Goal: Check status: Check status

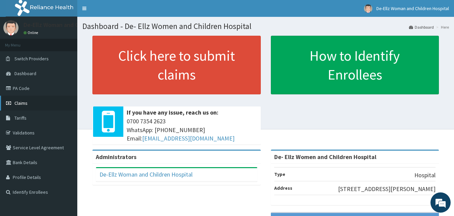
click at [22, 104] on span "Claims" at bounding box center [20, 103] width 13 height 6
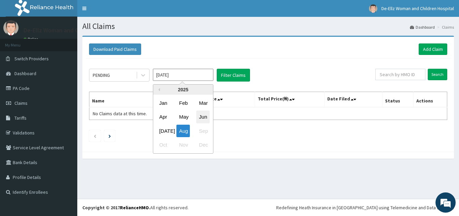
click at [203, 117] on div "Jun" at bounding box center [202, 117] width 13 height 12
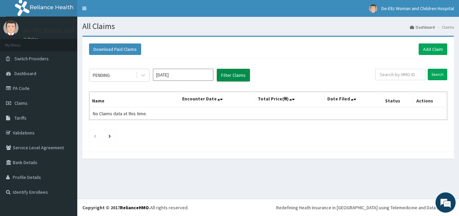
click at [226, 77] on button "Filter Claims" at bounding box center [233, 75] width 33 height 13
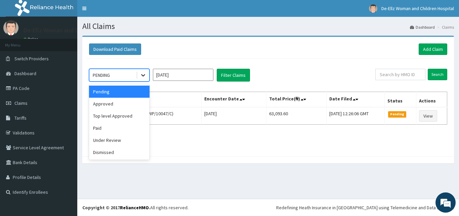
click at [143, 75] on icon at bounding box center [143, 75] width 4 height 2
click at [114, 105] on div "Approved" at bounding box center [119, 104] width 61 height 12
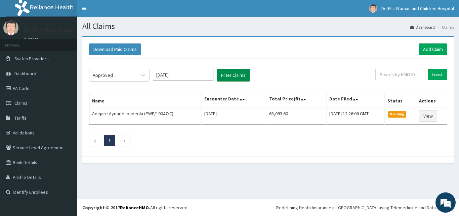
click at [238, 73] on button "Filter Claims" at bounding box center [233, 75] width 33 height 13
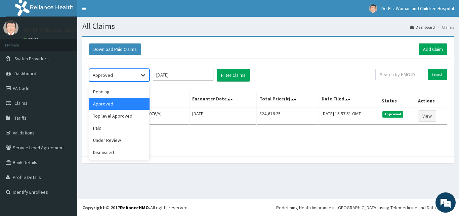
click at [142, 76] on icon at bounding box center [143, 75] width 7 height 7
click at [113, 115] on div "Top level Approved" at bounding box center [119, 116] width 61 height 12
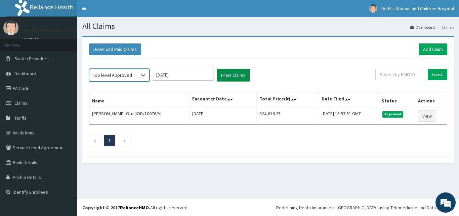
click at [230, 72] on button "Filter Claims" at bounding box center [233, 75] width 33 height 13
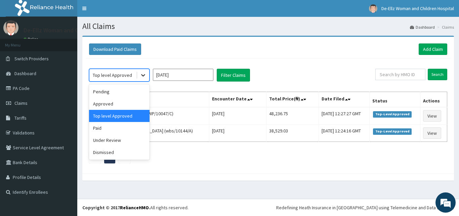
click at [145, 75] on icon at bounding box center [143, 75] width 7 height 7
click at [108, 128] on div "Paid" at bounding box center [119, 128] width 61 height 12
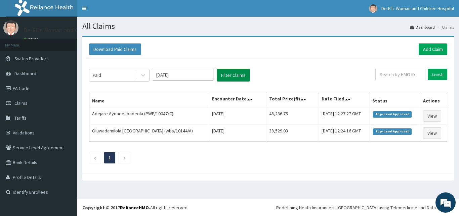
click at [229, 74] on button "Filter Claims" at bounding box center [233, 75] width 33 height 13
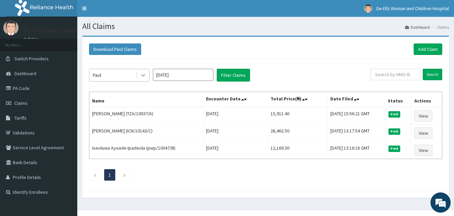
click at [144, 75] on icon at bounding box center [143, 75] width 4 height 2
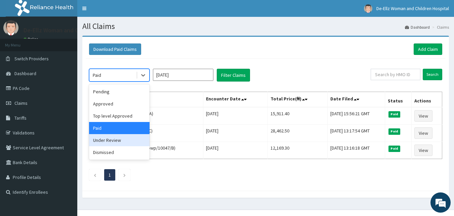
click at [115, 142] on div "Under Review" at bounding box center [119, 140] width 61 height 12
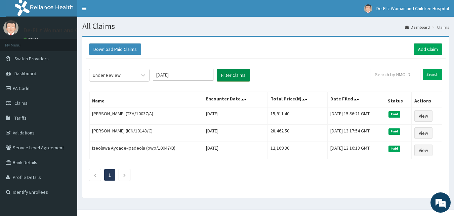
click at [235, 72] on button "Filter Claims" at bounding box center [233, 75] width 33 height 13
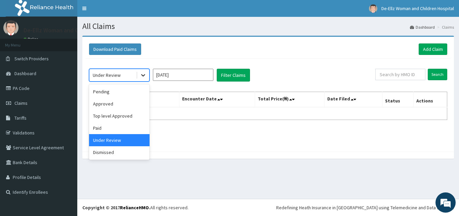
click at [142, 78] on icon at bounding box center [143, 75] width 7 height 7
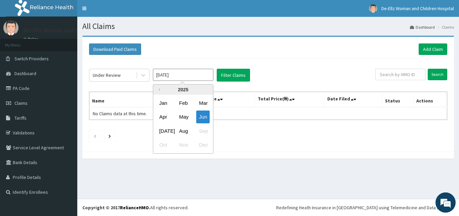
click at [164, 75] on input "Jun 2025" at bounding box center [183, 75] width 61 height 12
click at [163, 129] on div "Jul" at bounding box center [163, 130] width 13 height 12
type input "Jul 2025"
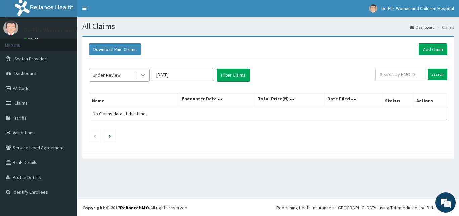
click at [144, 76] on icon at bounding box center [143, 75] width 7 height 7
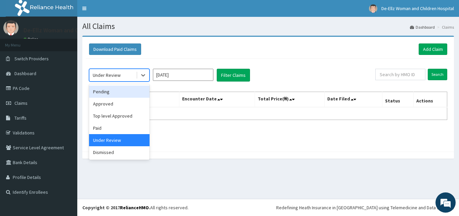
click at [117, 91] on div "Pending" at bounding box center [119, 91] width 61 height 12
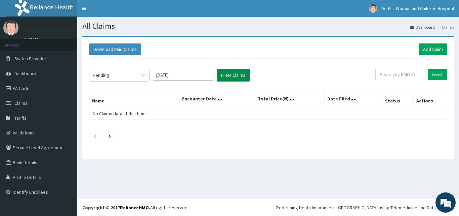
click at [230, 75] on button "Filter Claims" at bounding box center [233, 75] width 33 height 13
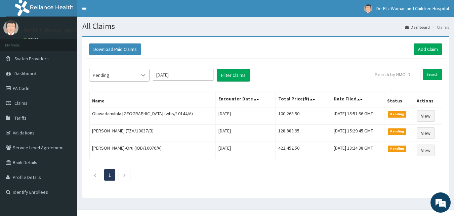
click at [143, 74] on icon at bounding box center [143, 75] width 7 height 7
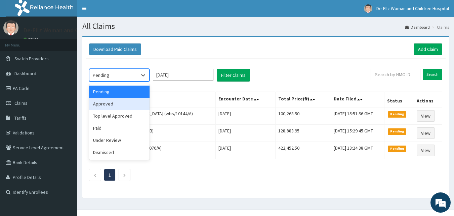
click at [125, 106] on div "Approved" at bounding box center [119, 104] width 61 height 12
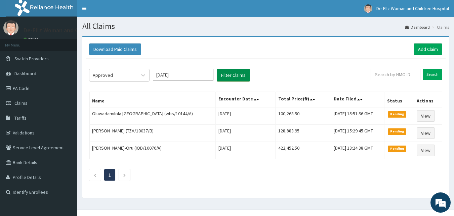
click at [228, 73] on button "Filter Claims" at bounding box center [233, 75] width 33 height 13
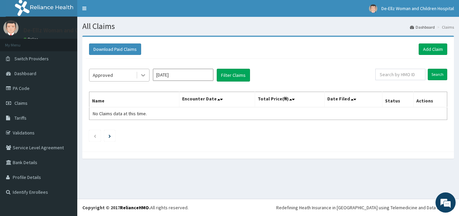
click at [144, 77] on icon at bounding box center [143, 75] width 7 height 7
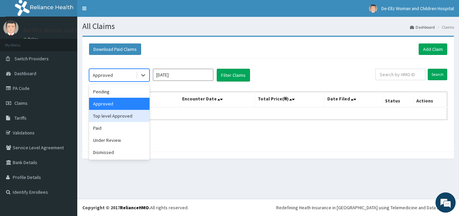
click at [122, 115] on div "Top level Approved" at bounding box center [119, 116] width 61 height 12
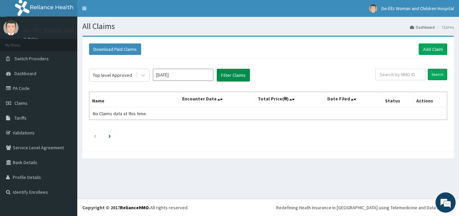
click at [222, 74] on button "Filter Claims" at bounding box center [233, 75] width 33 height 13
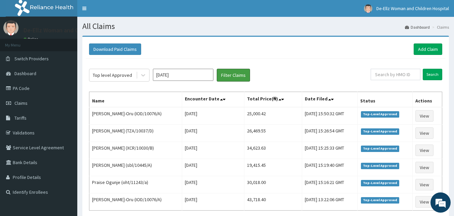
scroll to position [34, 0]
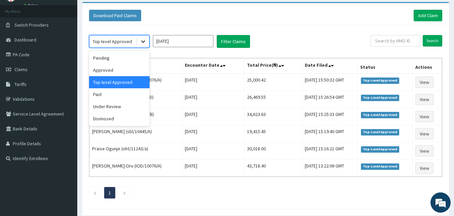
click at [142, 41] on icon at bounding box center [143, 42] width 4 height 2
click at [116, 95] on div "Paid" at bounding box center [119, 94] width 61 height 12
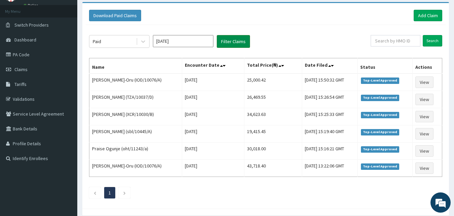
click at [227, 39] on button "Filter Claims" at bounding box center [233, 41] width 33 height 13
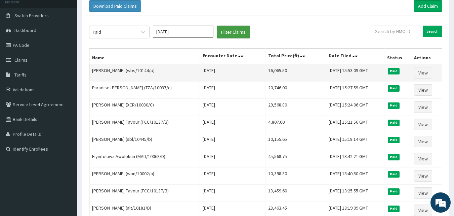
scroll to position [13, 0]
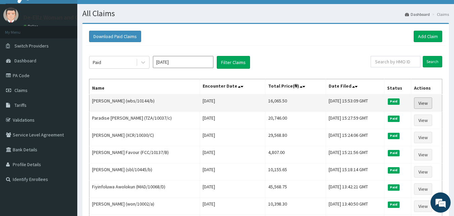
click at [426, 103] on link "View" at bounding box center [423, 102] width 18 height 11
